Goal: Obtain resource: Download file/media

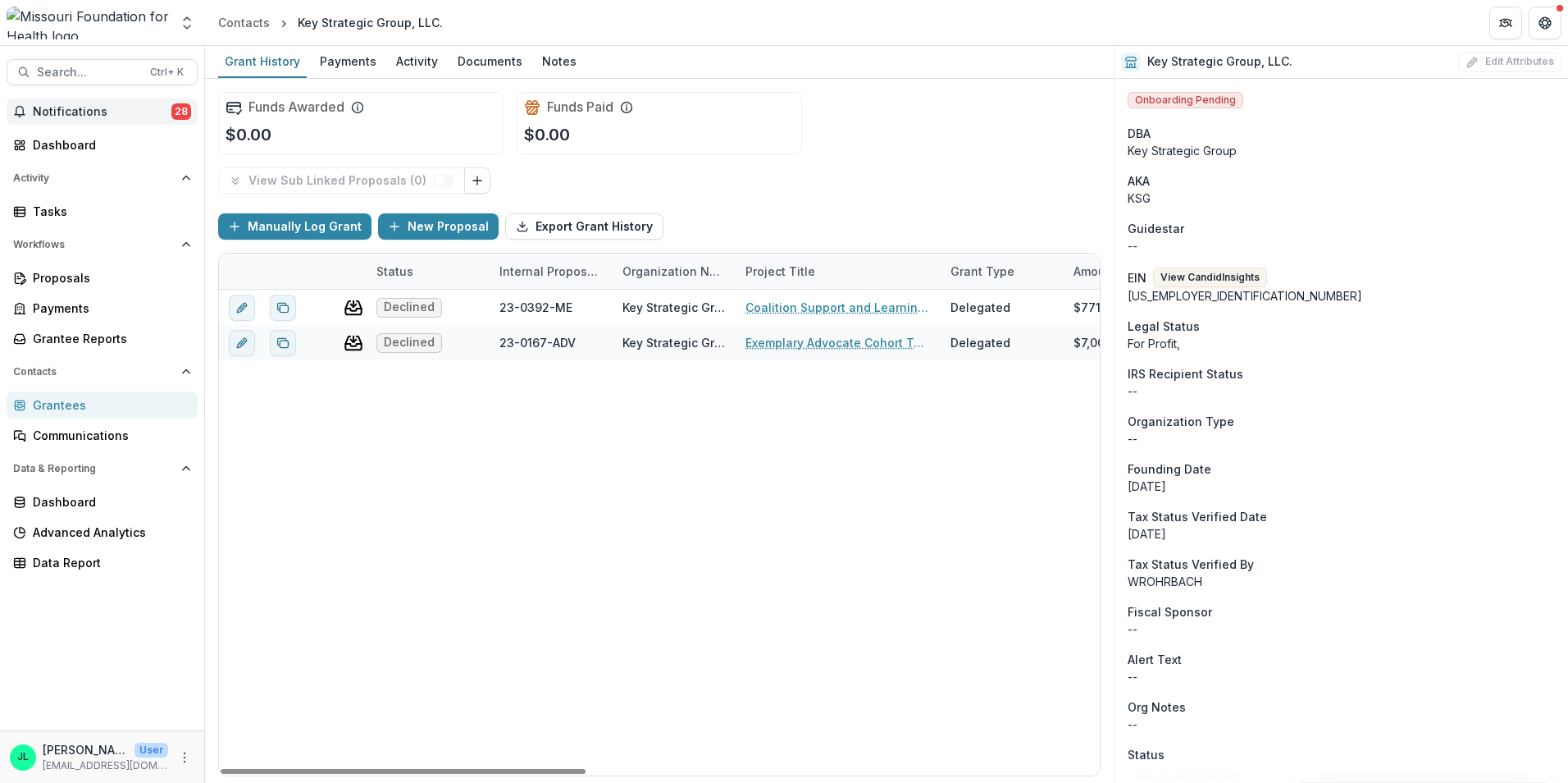
drag, startPoint x: 84, startPoint y: 102, endPoint x: 162, endPoint y: 115, distance: 79.1
click at [84, 102] on button "Notifications 28" at bounding box center [101, 112] width 191 height 27
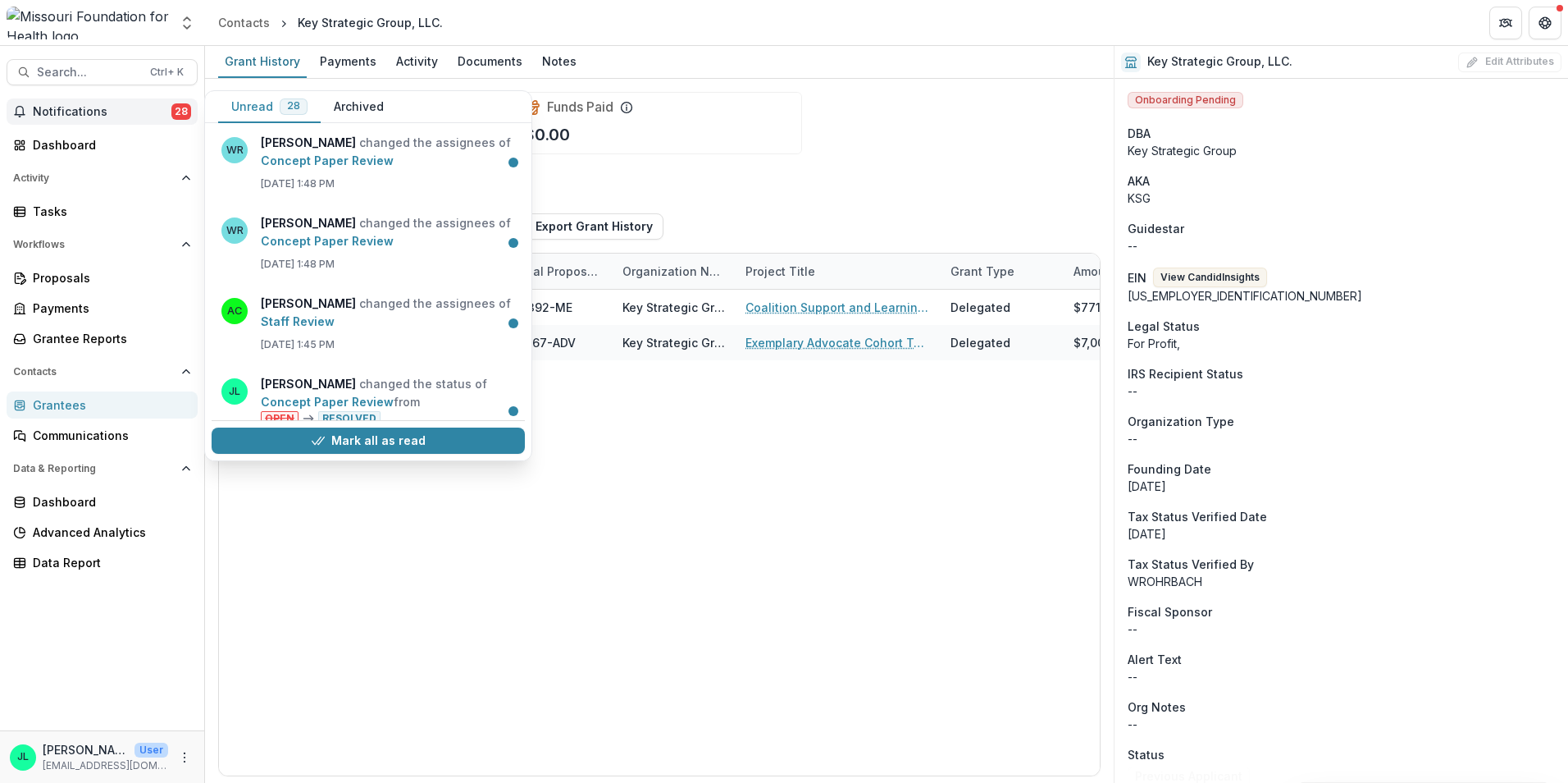
scroll to position [328, 0]
click at [305, 321] on link "Staff Review" at bounding box center [297, 320] width 74 height 14
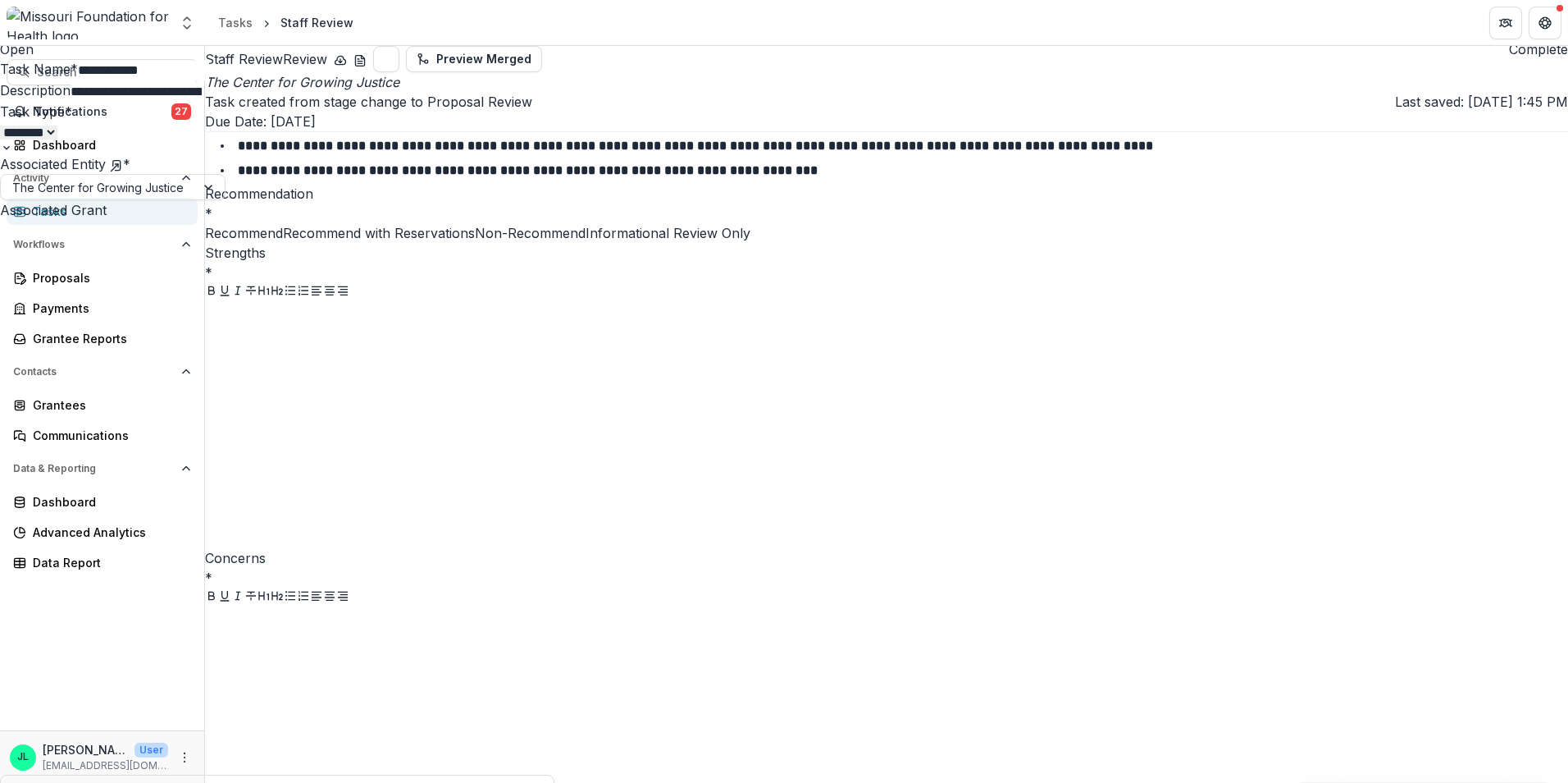
click at [13, 14] on button "Close" at bounding box center [6, 10] width 13 height 20
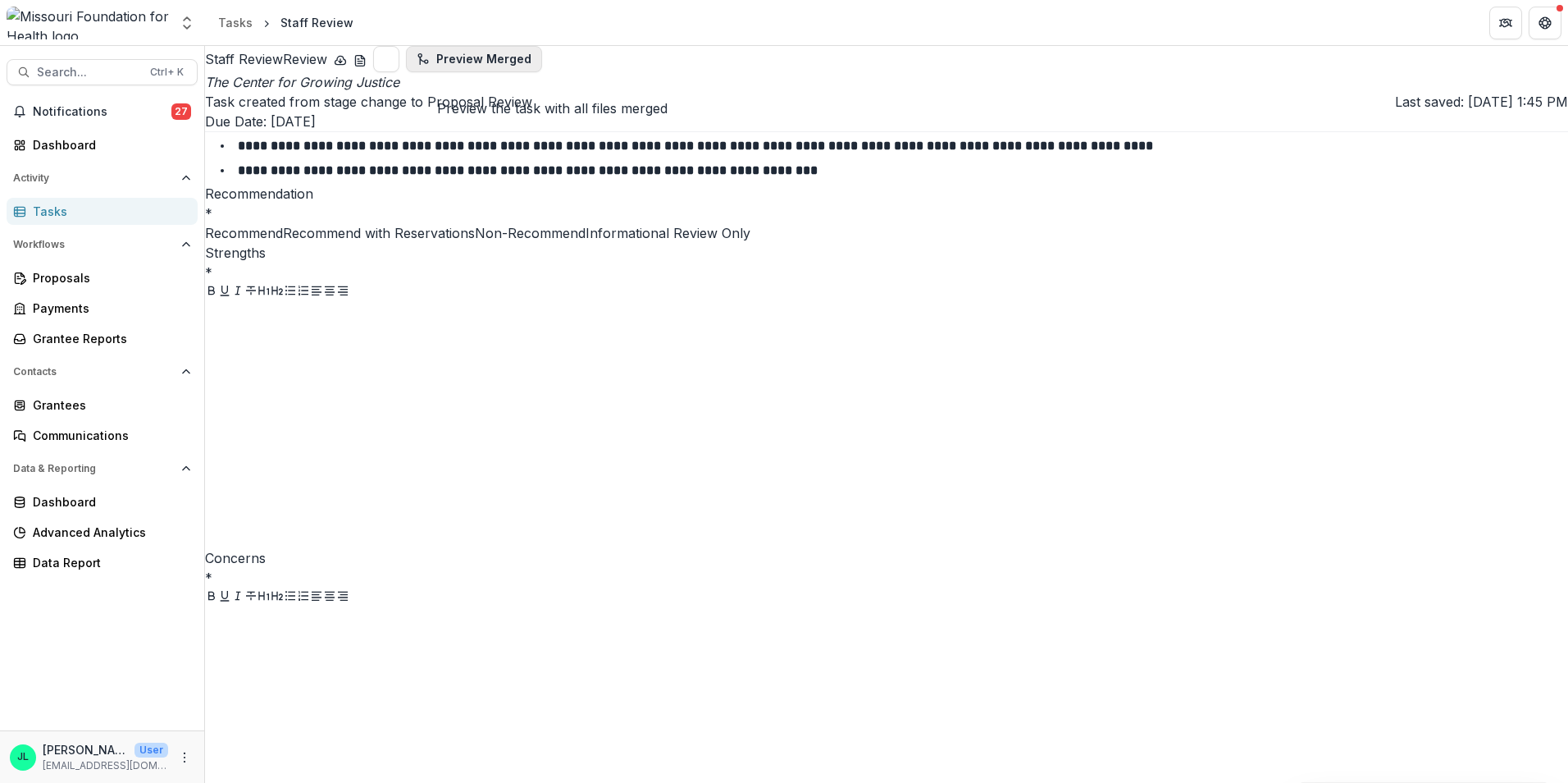
click at [542, 72] on button "Preview Merged" at bounding box center [474, 59] width 136 height 27
click at [346, 64] on icon "download-button" at bounding box center [341, 59] width 11 height 8
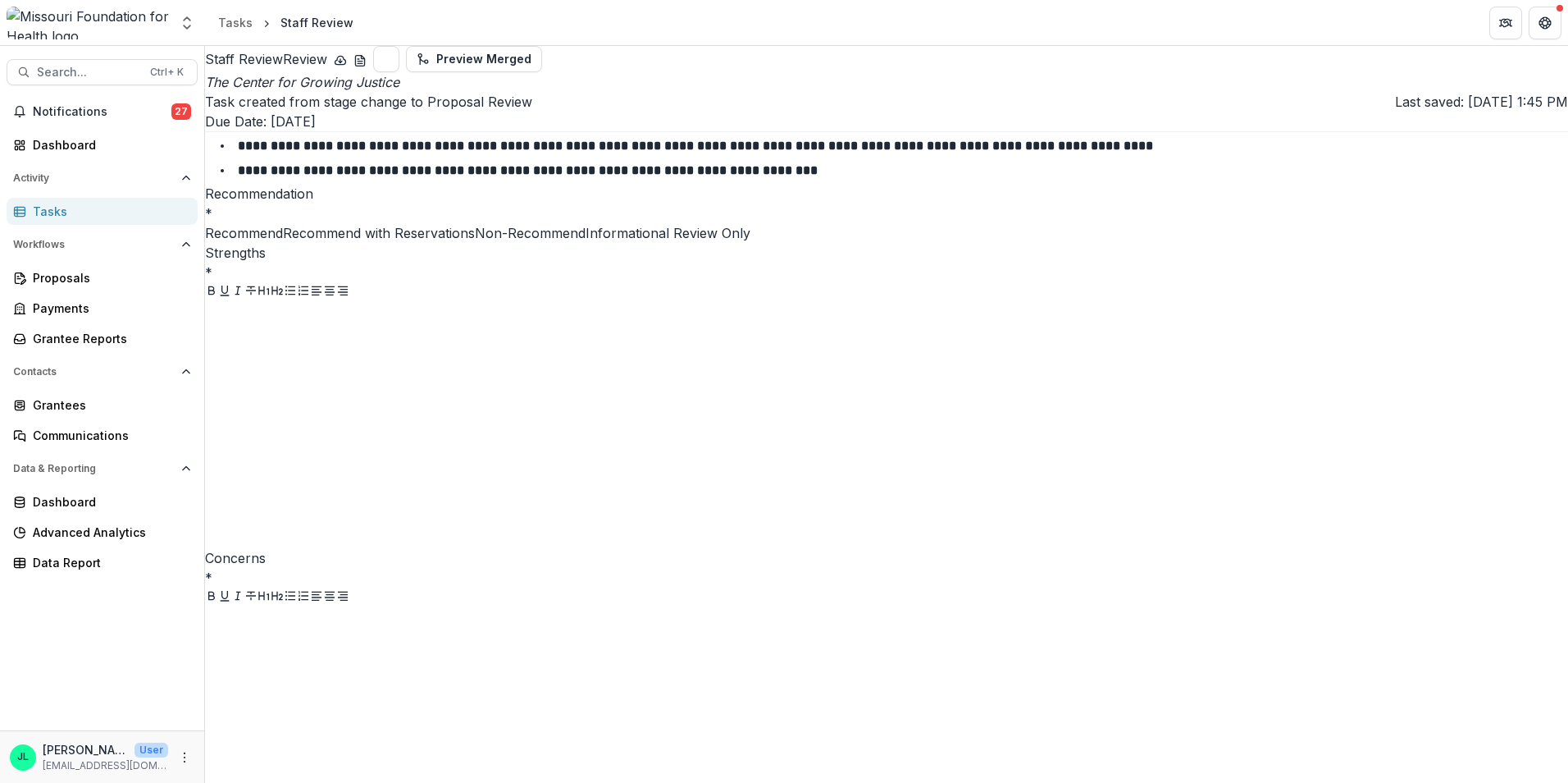
click at [783, 177] on strong "**********" at bounding box center [528, 169] width 580 height 12
click at [347, 68] on icon "download-button" at bounding box center [340, 60] width 13 height 13
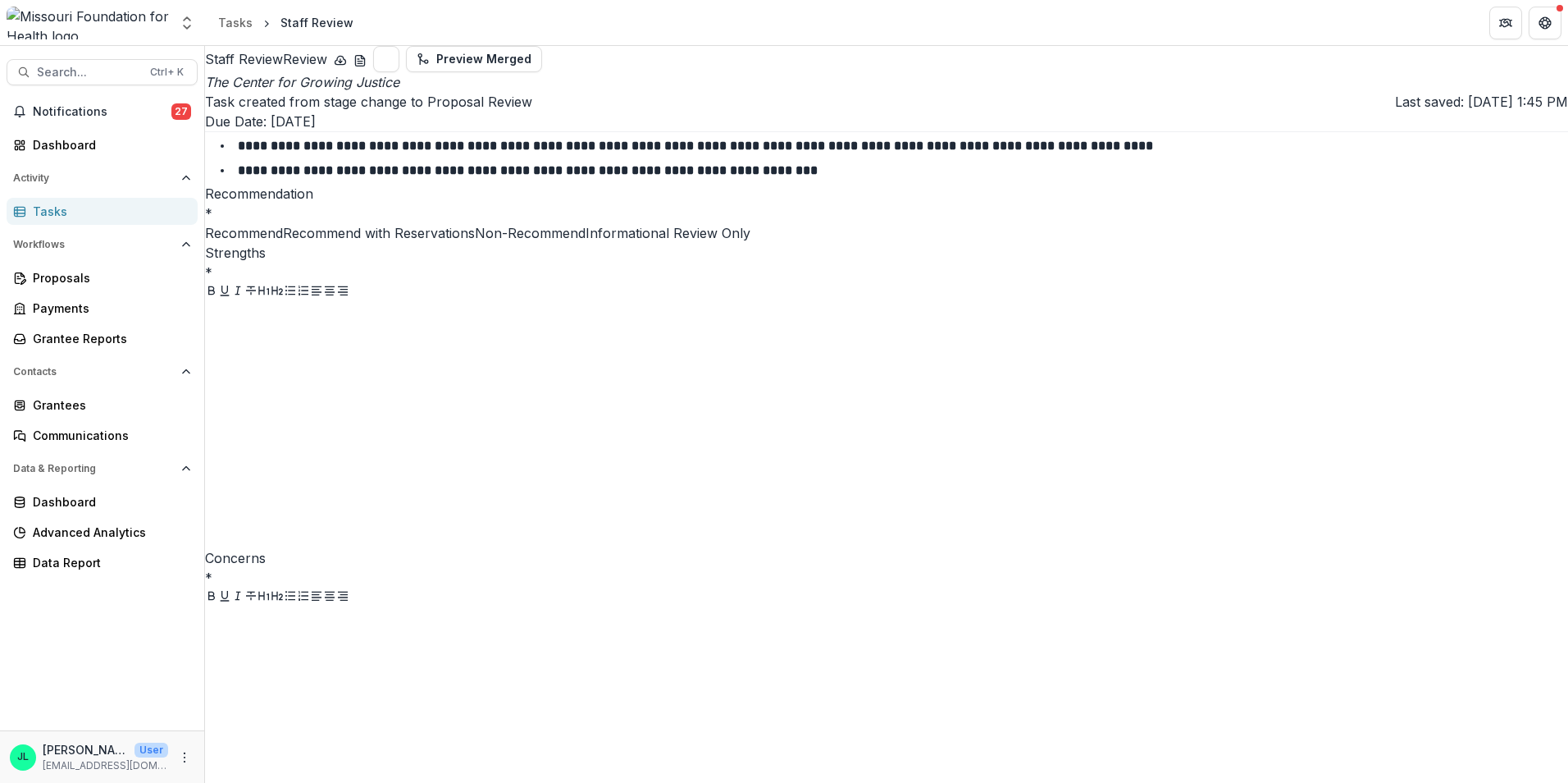
click at [367, 69] on button "download-word-button" at bounding box center [360, 59] width 13 height 20
click at [542, 72] on button "Preview Merged" at bounding box center [474, 59] width 136 height 27
click at [400, 72] on button "Preview 5ecef299-6746-4edd-baf0-fe9e31c2443f.pdf" at bounding box center [386, 59] width 27 height 27
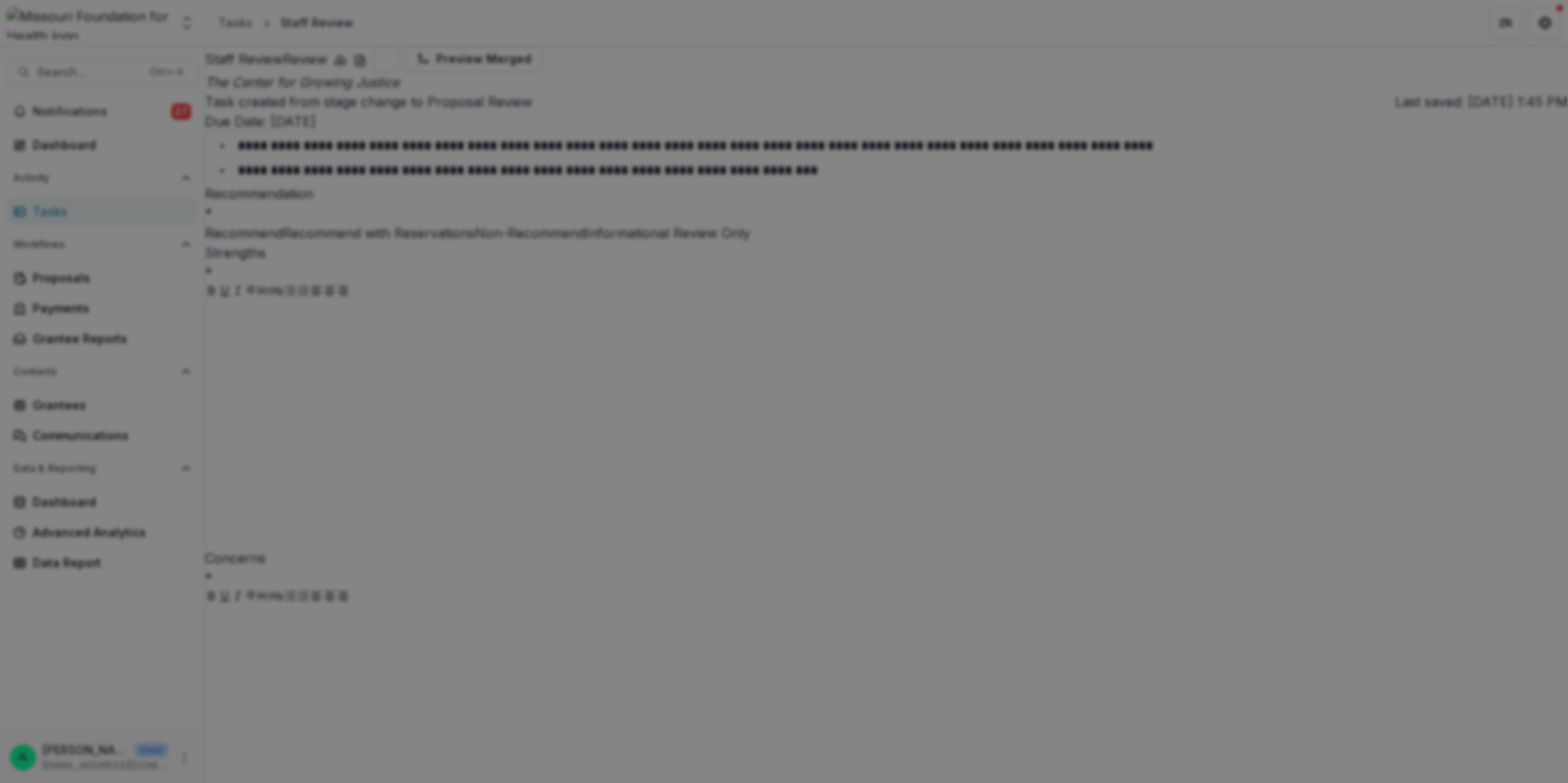
click at [13, 782] on button "Close" at bounding box center [6, 793] width 13 height 20
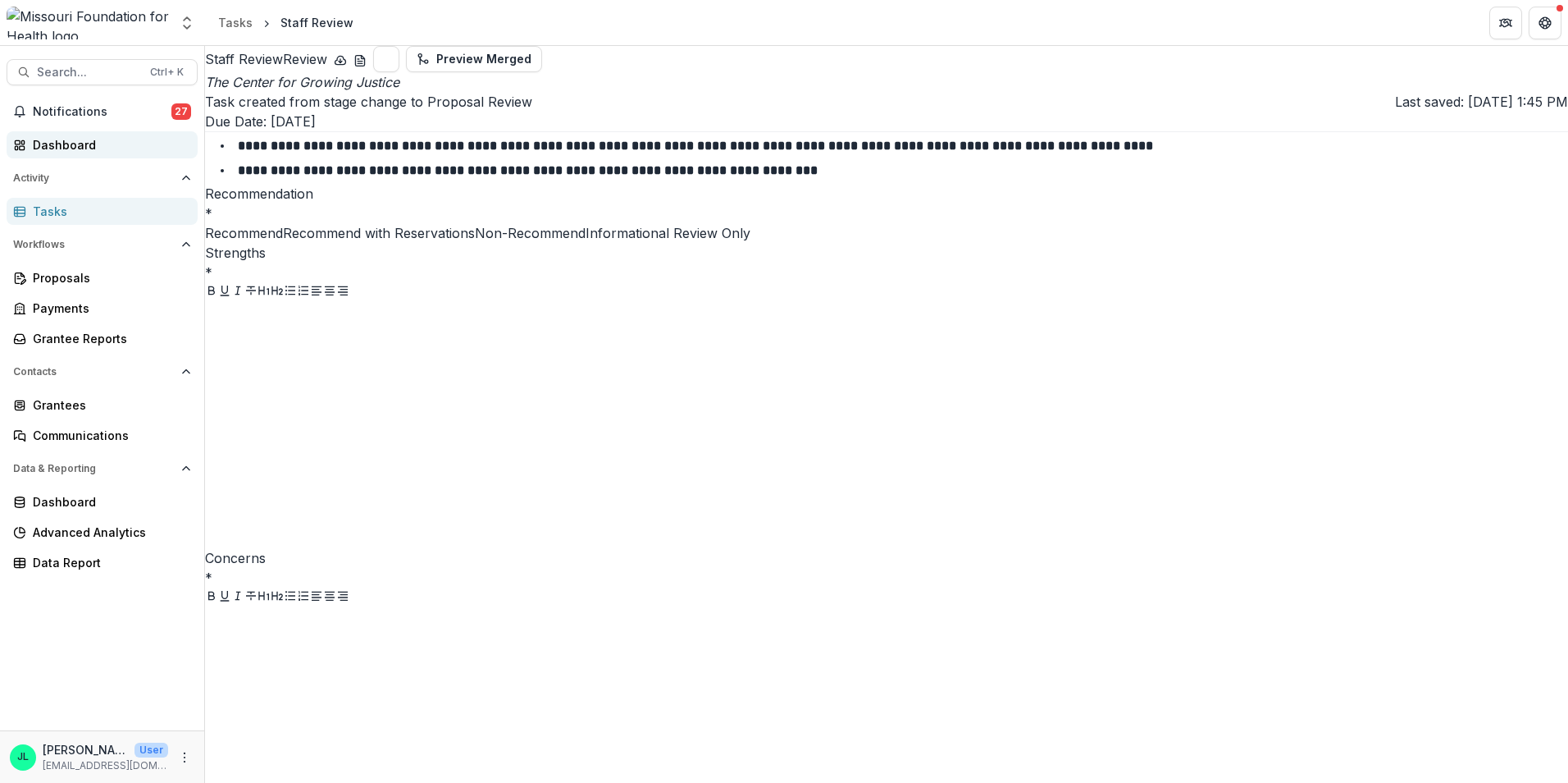
click at [45, 136] on div "Dashboard" at bounding box center [109, 145] width 152 height 17
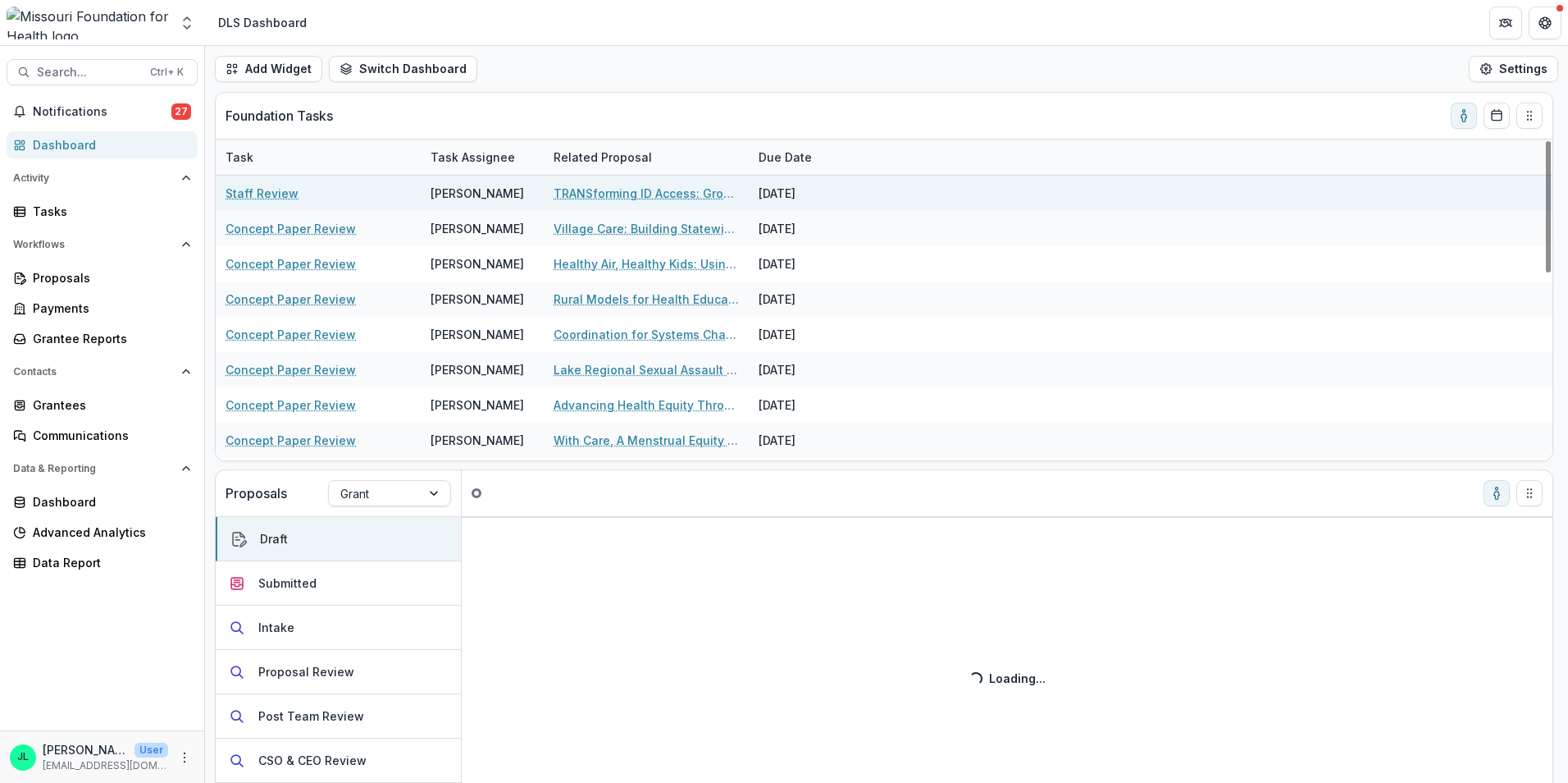
click at [614, 187] on link "TRANSforming ID Access: Growing Capacity to Defend & Expand Gender Marker Chang…" at bounding box center [645, 193] width 186 height 17
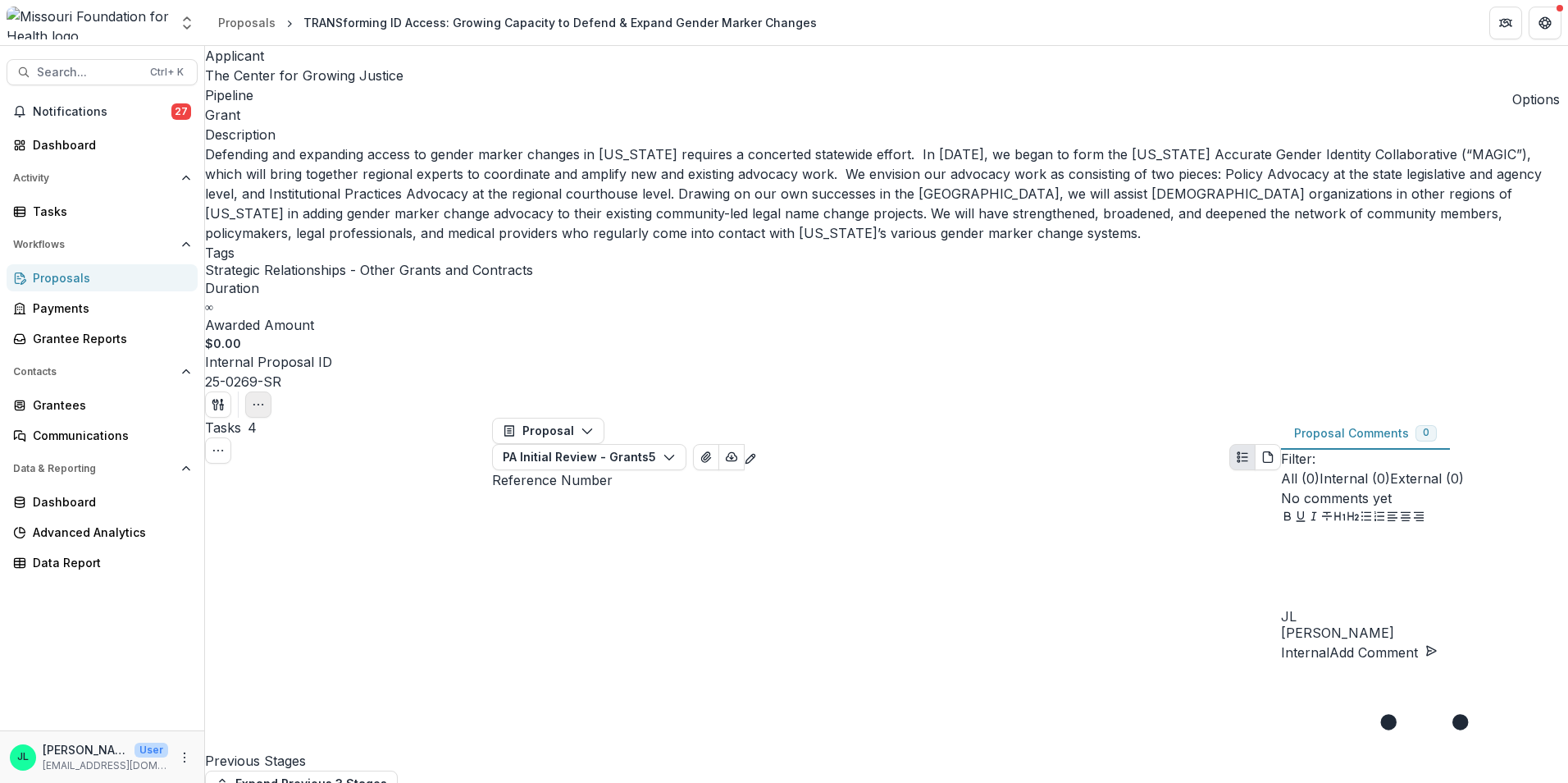
click at [265, 398] on icon "button" at bounding box center [258, 404] width 13 height 13
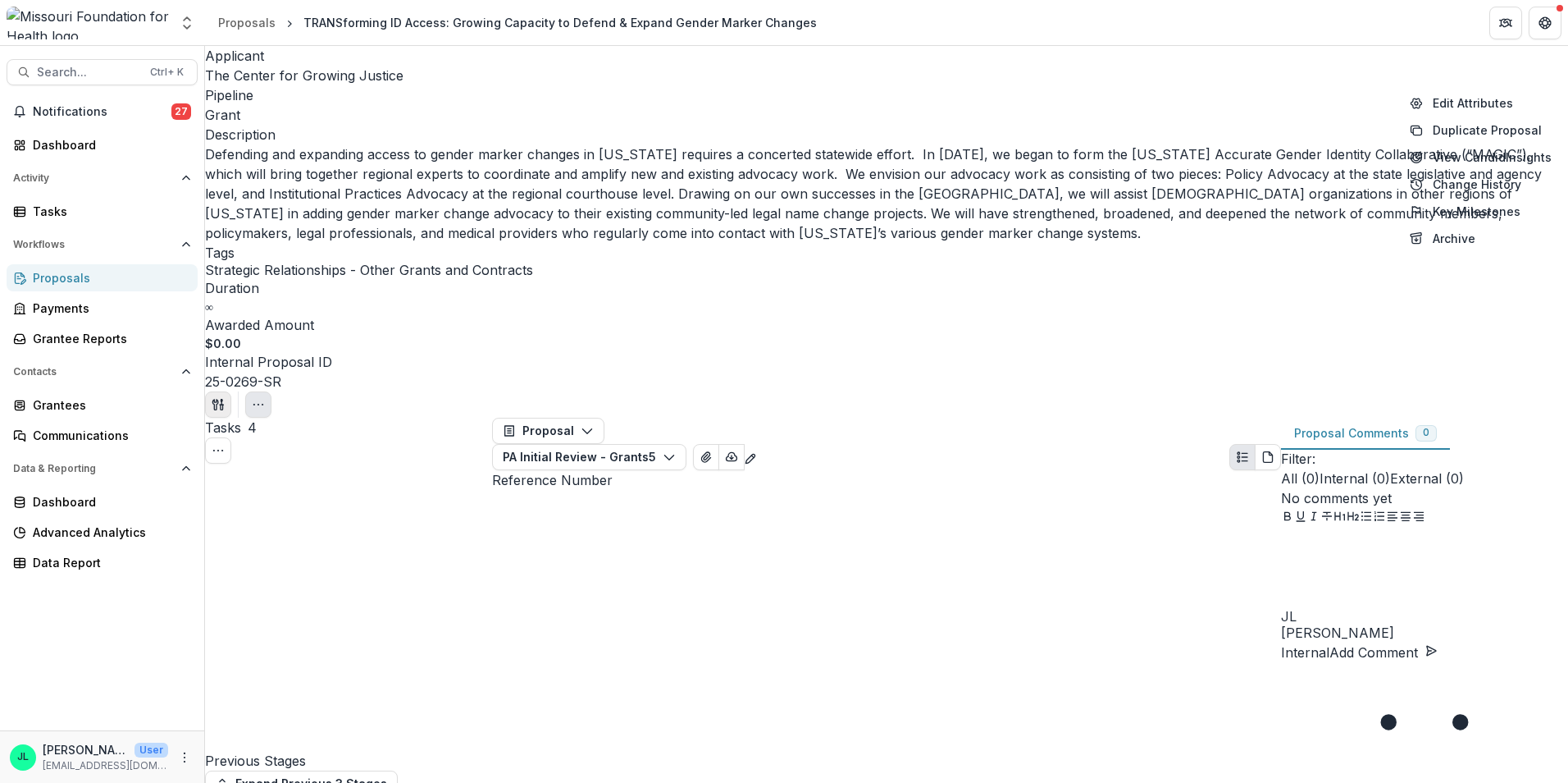
click at [225, 398] on icon "button" at bounding box center [218, 404] width 13 height 13
click at [1476, 136] on button "Proposal Files" at bounding box center [1438, 130] width 165 height 27
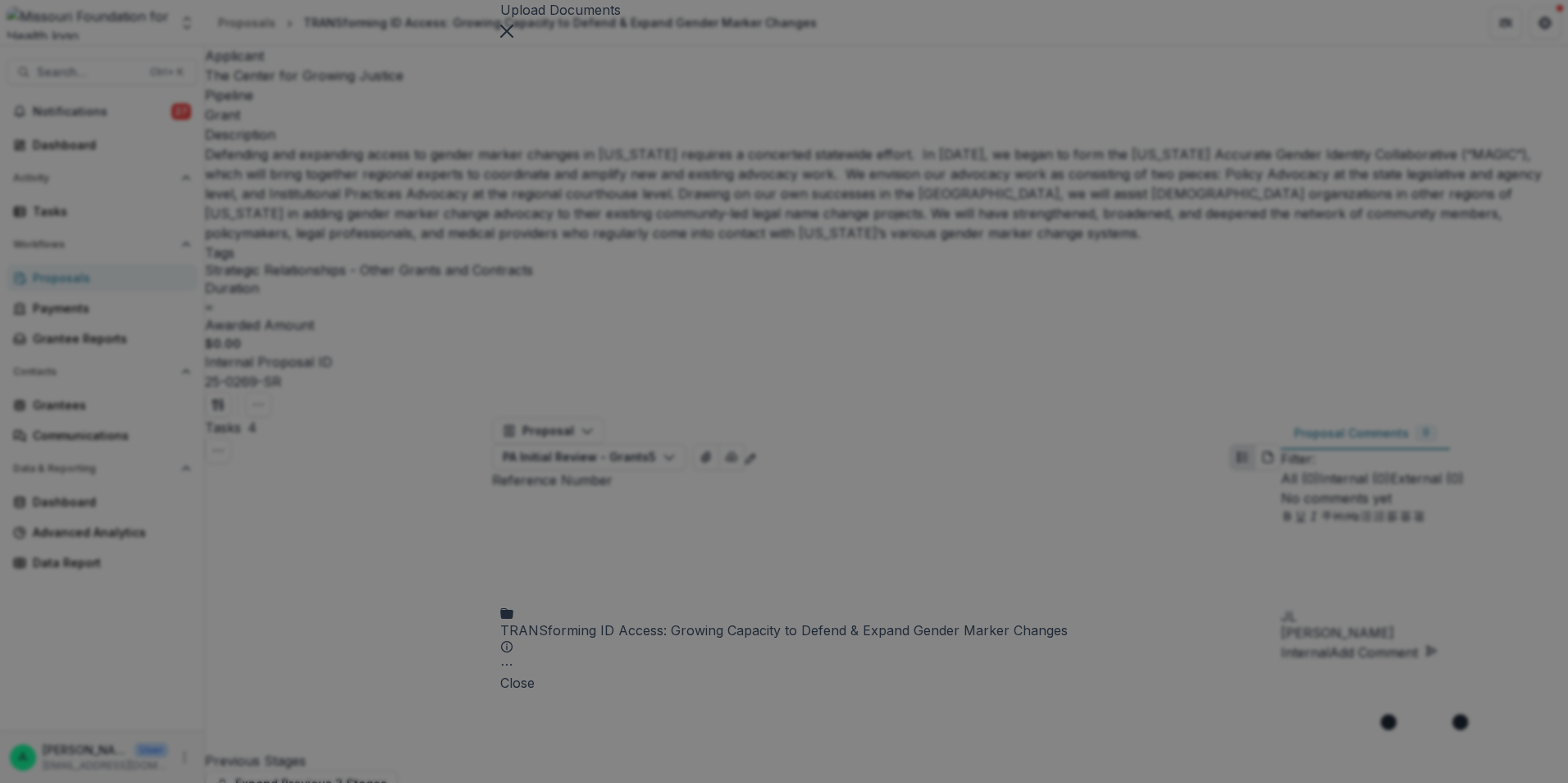
click at [500, 147] on div "TRANSforming ID Access: Growing Capacity to Defend & Expand Gender Marker Chang…" at bounding box center [784, 356] width 568 height 633
click at [505, 151] on div "TRANSforming ID Access: Growing Capacity to Defend & Expand Gender Marker Chang…" at bounding box center [784, 356] width 568 height 633
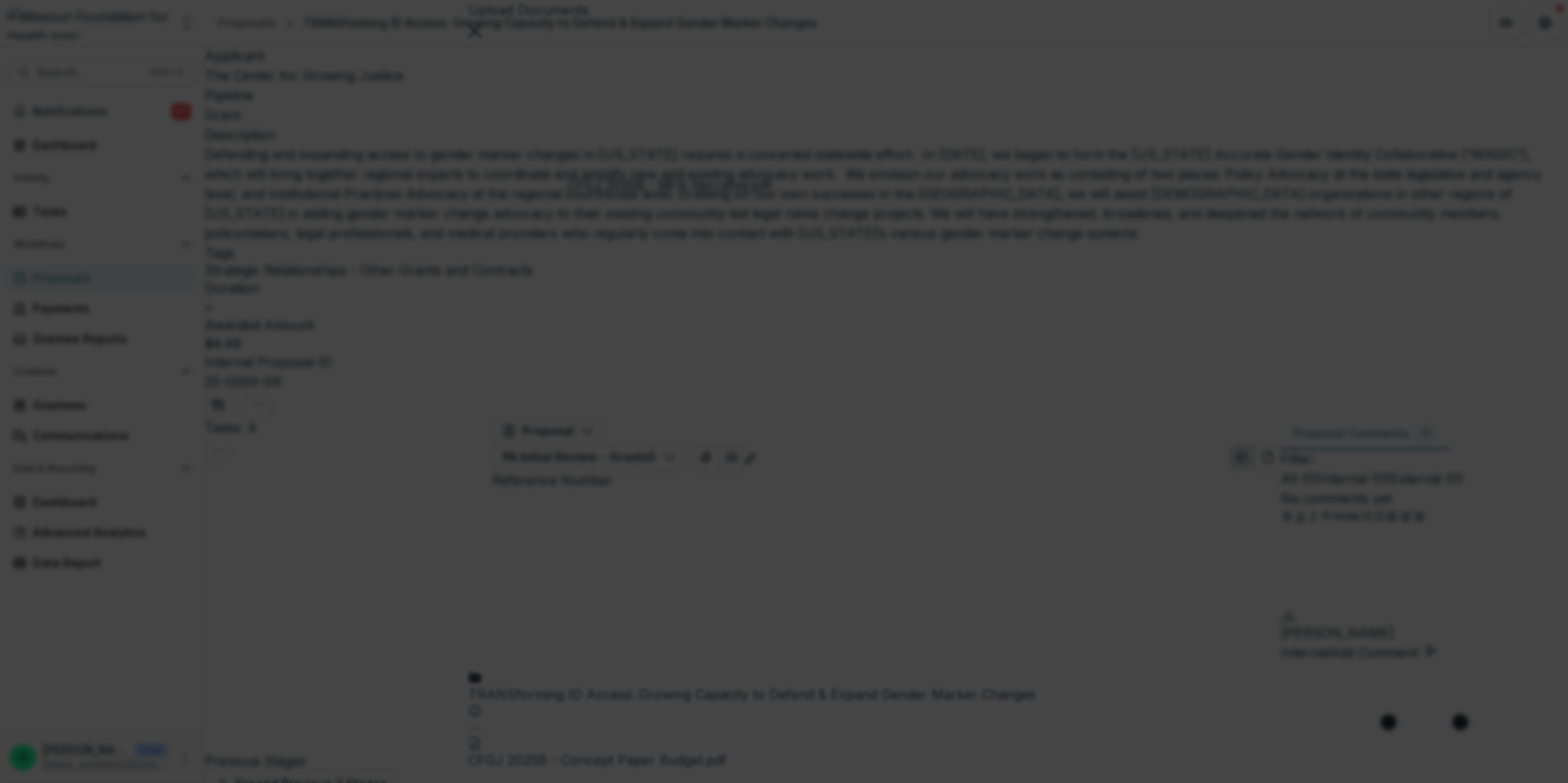
click at [13, 782] on icon "Close" at bounding box center [6, 794] width 13 height 13
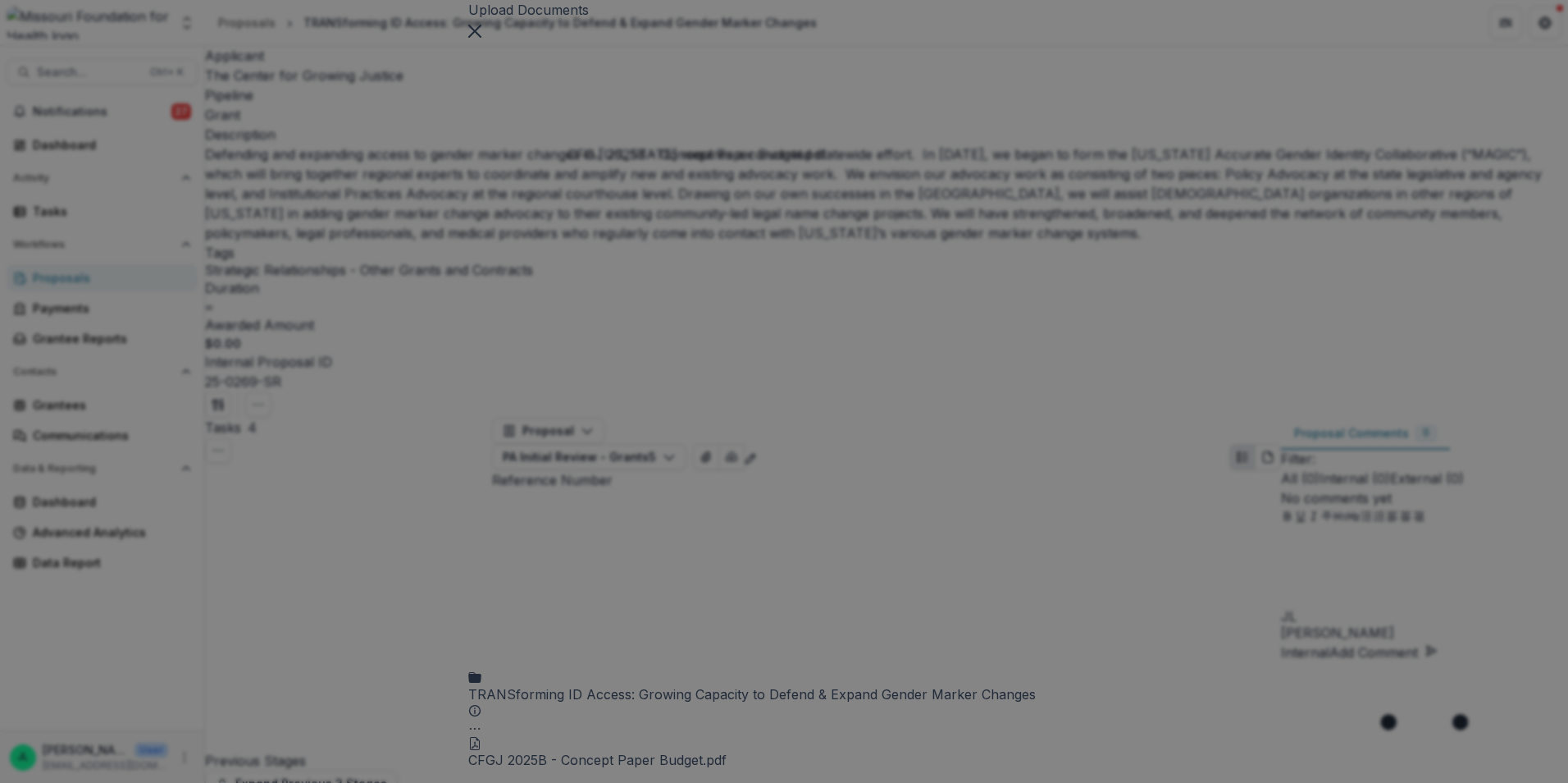
click at [679, 750] on div "CFGJ 2025B - Concept Paper Budget.pdf" at bounding box center [597, 760] width 258 height 20
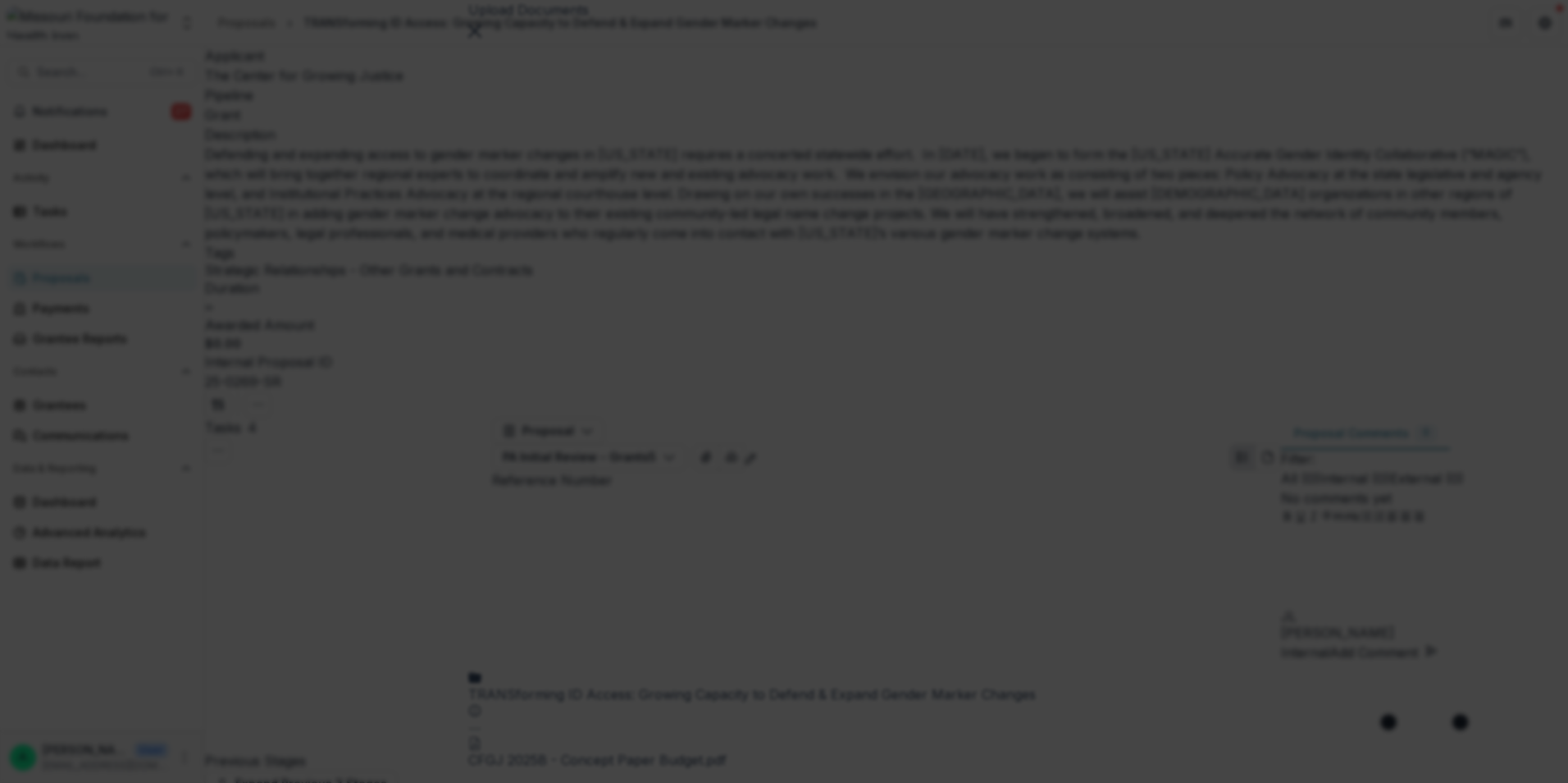
click at [13, 782] on icon "Close" at bounding box center [6, 794] width 13 height 13
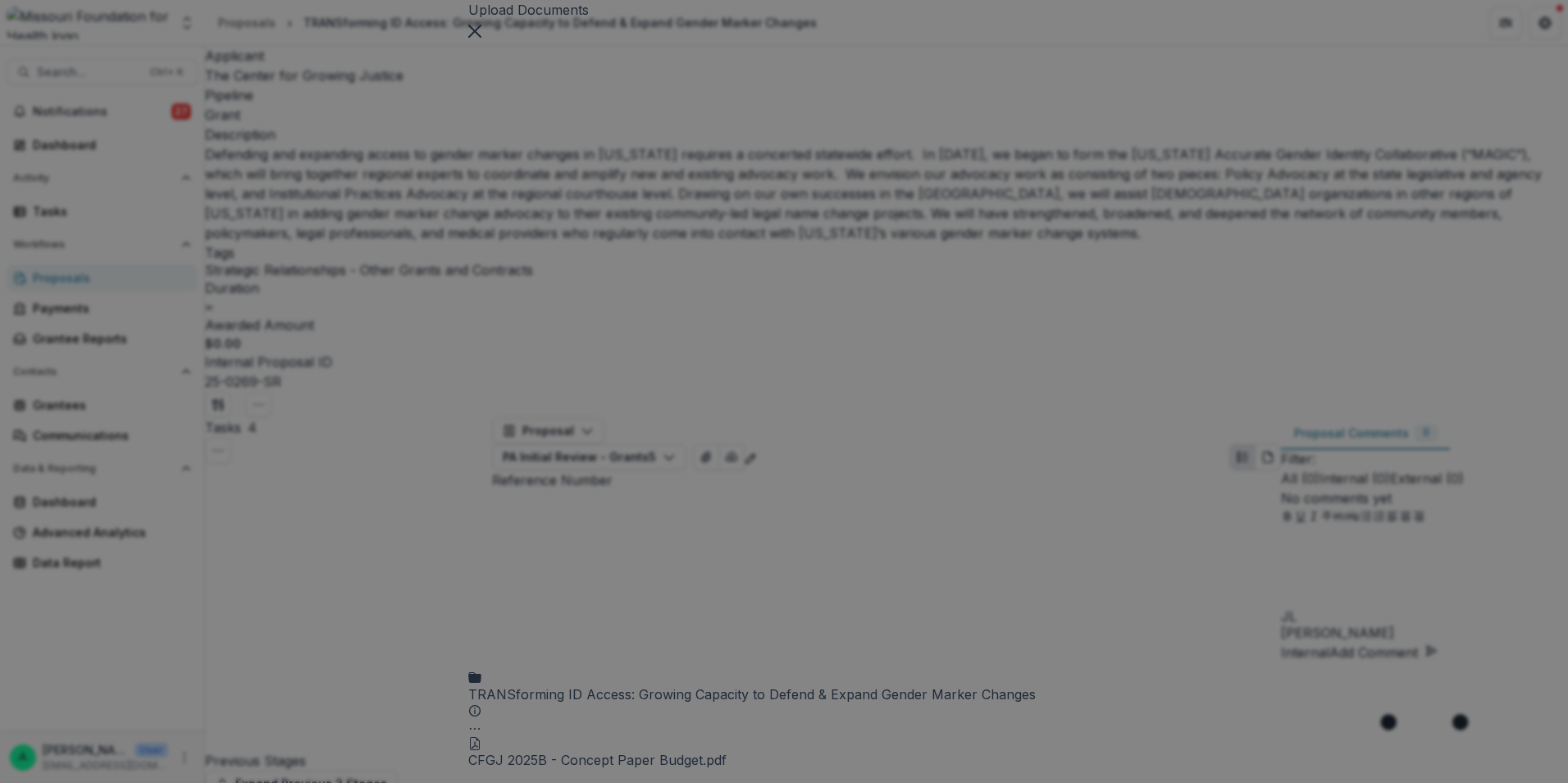
click at [481, 39] on button "Close" at bounding box center [475, 30] width 13 height 20
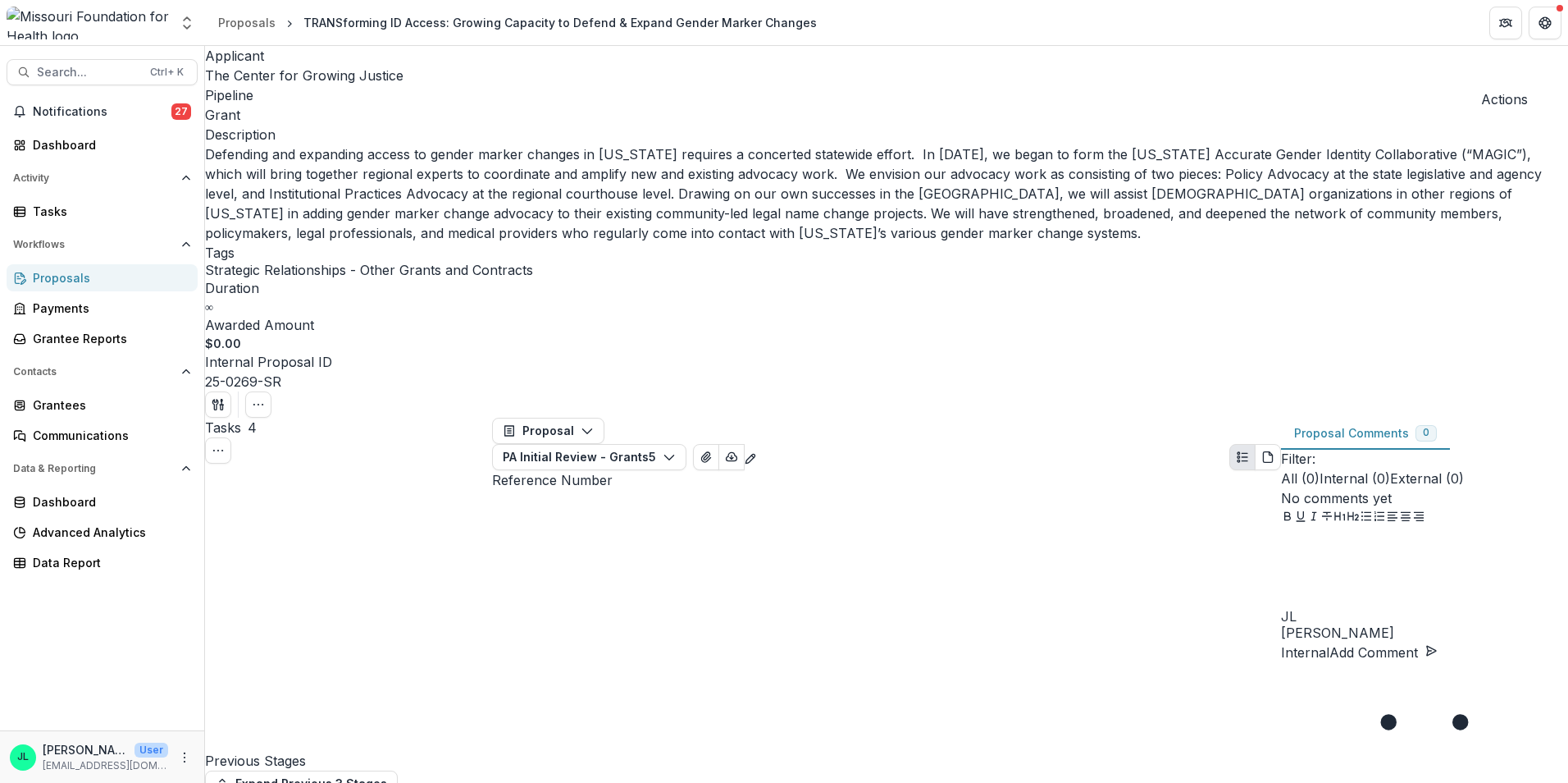
scroll to position [1887, 0]
